Goal: Task Accomplishment & Management: Use online tool/utility

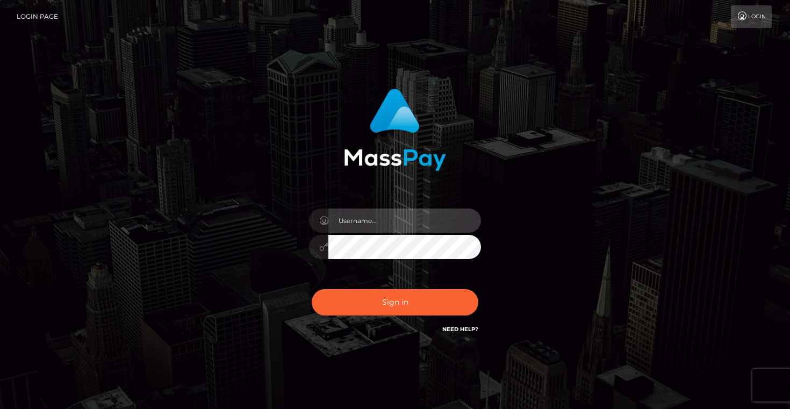
click at [357, 220] on input "text" at bounding box center [404, 220] width 153 height 24
type input "Artem Badlo"
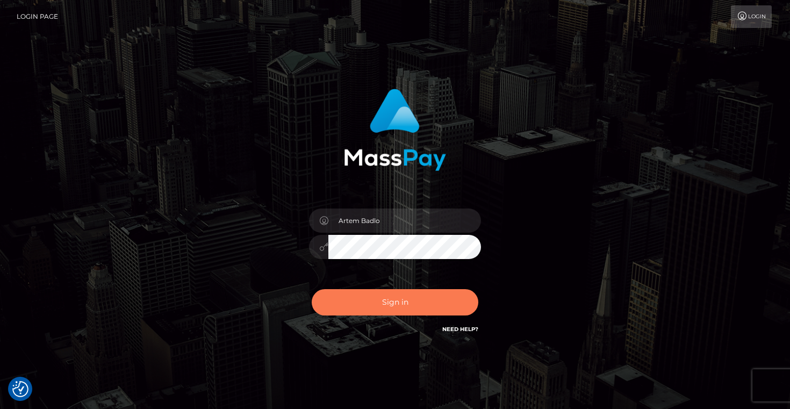
click at [405, 304] on button "Sign in" at bounding box center [395, 302] width 167 height 26
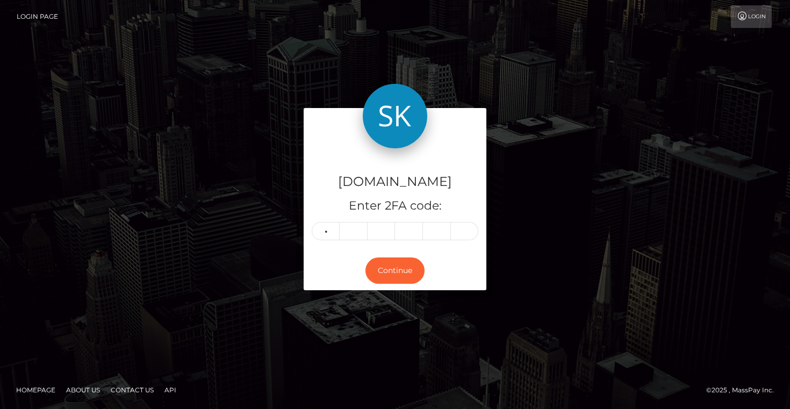
type input "2"
type input "5"
type input "0"
type input "1"
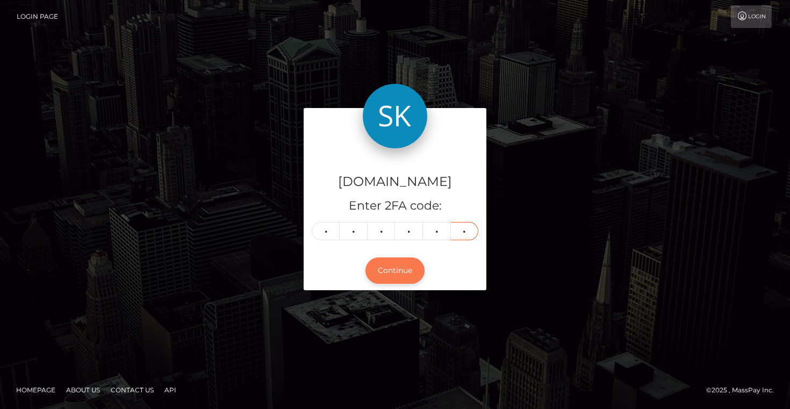
type input "8"
click at [388, 266] on button "Continue" at bounding box center [394, 270] width 59 height 26
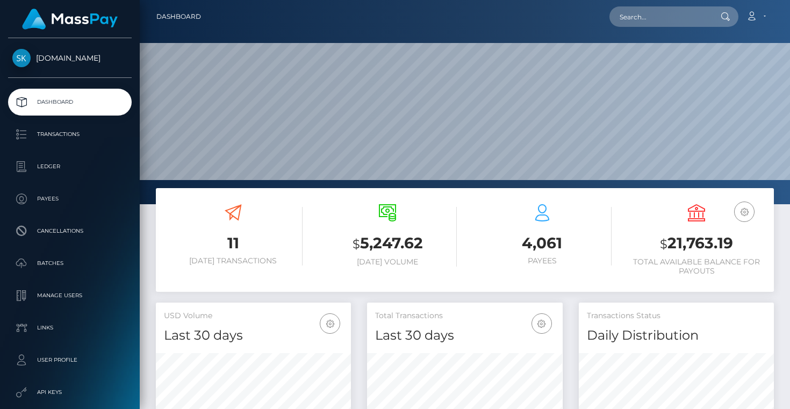
scroll to position [190, 195]
click at [76, 133] on p "Transactions" at bounding box center [69, 134] width 115 height 16
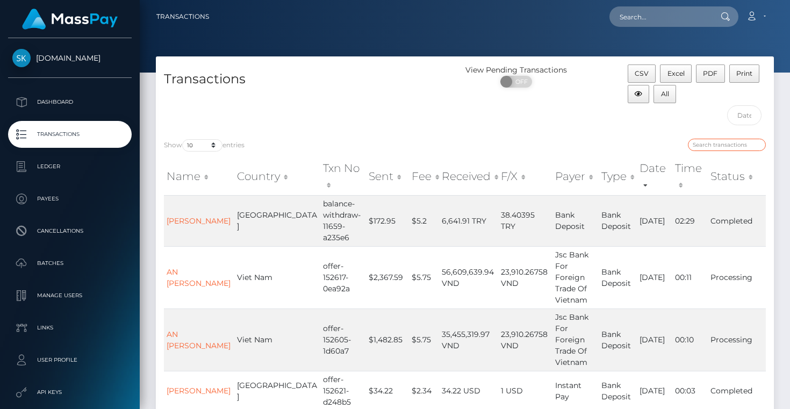
click at [722, 141] on input "search" at bounding box center [727, 145] width 78 height 12
paste input "offer-152592-15a23d"
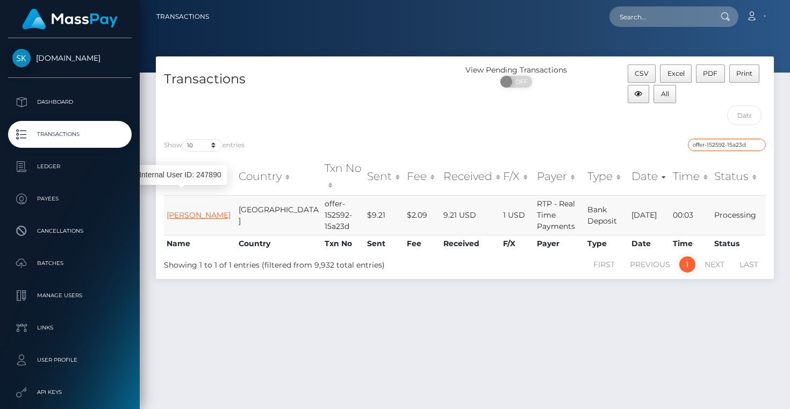
type input "offer-152592-15a23d"
click at [188, 210] on link "kristofer collins" at bounding box center [199, 215] width 64 height 10
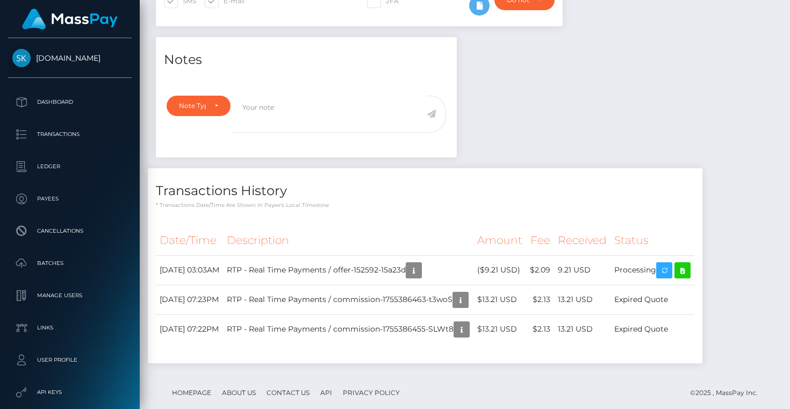
scroll to position [333, 0]
